Goal: Task Accomplishment & Management: Manage account settings

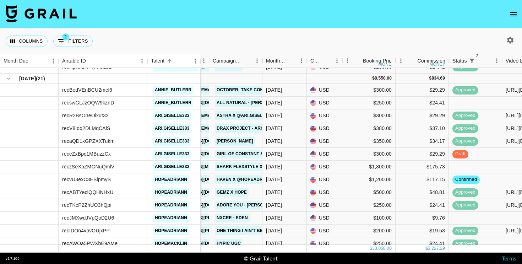
scroll to position [868, 98]
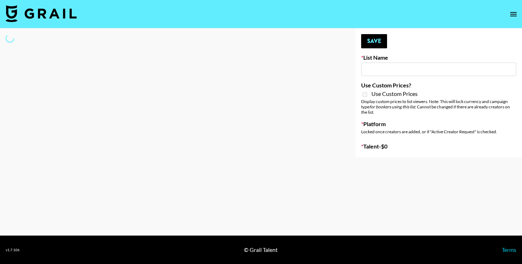
type input "Who Did The Body"
select select "Song"
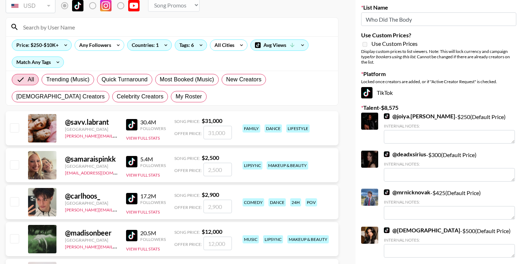
scroll to position [51, 0]
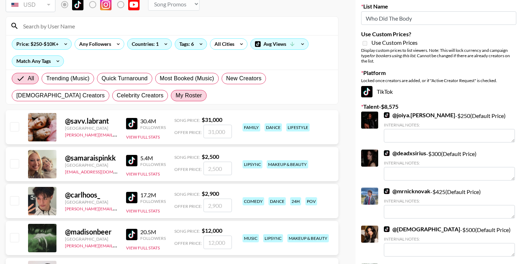
click at [175, 94] on span "My Roster" at bounding box center [188, 95] width 26 height 9
click at [175, 95] on input "My Roster" at bounding box center [175, 95] width 0 height 0
radio input "true"
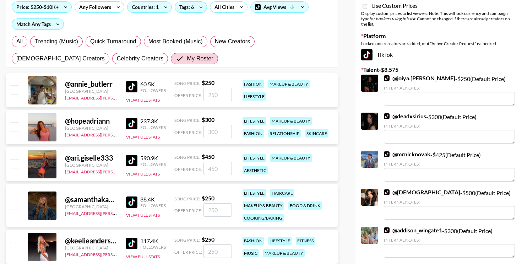
scroll to position [90, 0]
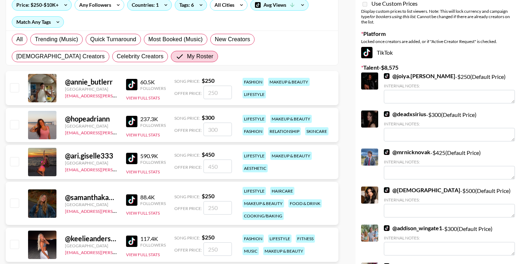
click at [13, 90] on input "checkbox" at bounding box center [14, 87] width 9 height 9
checkbox input "true"
type input "250"
click at [13, 125] on input "checkbox" at bounding box center [14, 124] width 9 height 9
checkbox input "true"
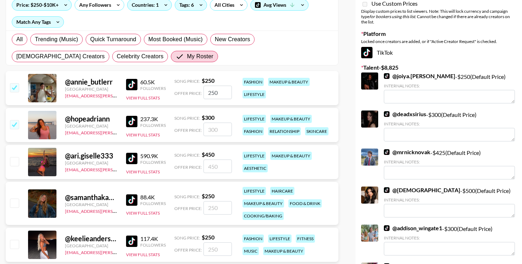
type input "300"
click at [13, 158] on input "checkbox" at bounding box center [14, 161] width 9 height 9
checkbox input "true"
type input "450"
click at [17, 199] on input "checkbox" at bounding box center [14, 202] width 9 height 9
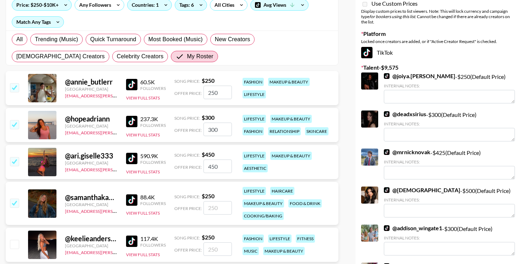
checkbox input "true"
type input "250"
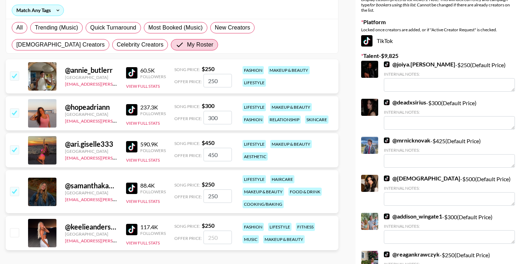
scroll to position [104, 0]
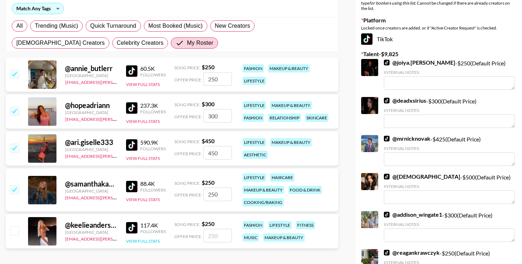
click at [148, 238] on button "View Full Stats" at bounding box center [143, 240] width 34 height 5
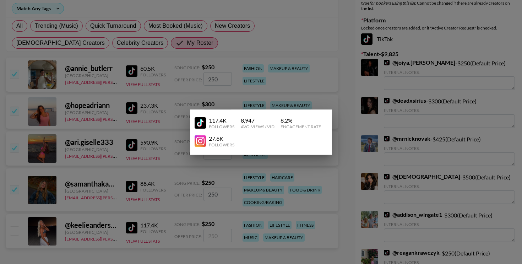
click at [160, 166] on div at bounding box center [261, 132] width 522 height 264
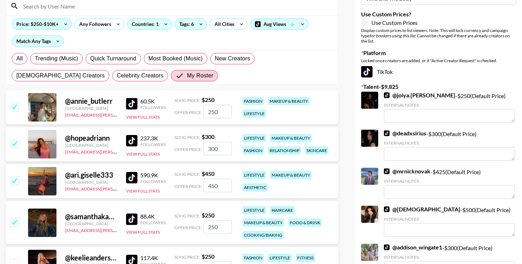
scroll to position [38, 0]
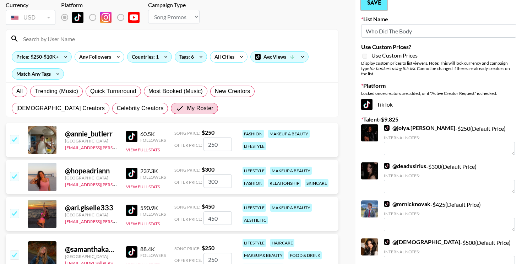
click at [375, 6] on button "Save" at bounding box center [374, 3] width 26 height 14
radio input "true"
